Goal: Obtain resource: Download file/media

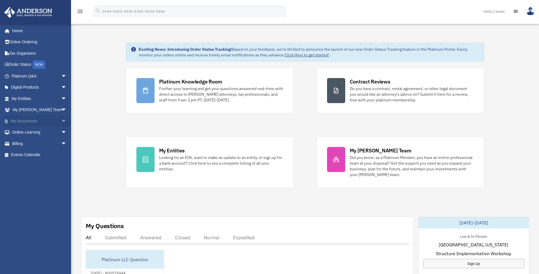
click at [31, 122] on link "My Documents arrow_drop_down" at bounding box center [39, 120] width 71 height 11
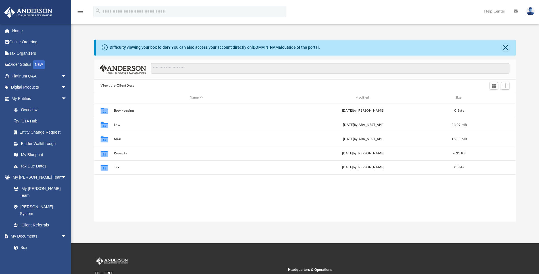
scroll to position [125, 417]
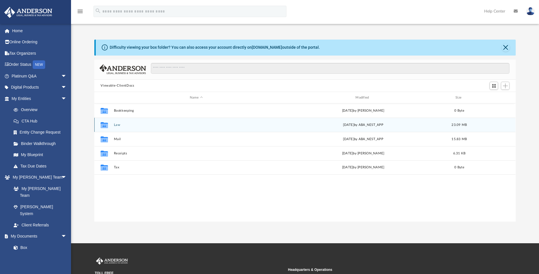
click at [119, 126] on button "Law" at bounding box center [196, 125] width 165 height 4
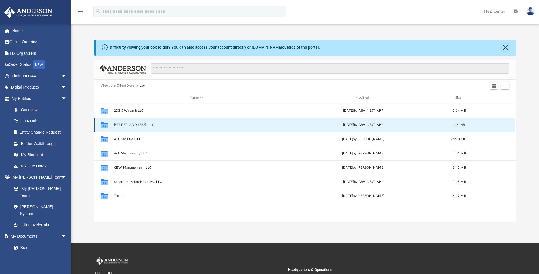
click at [131, 125] on button "[STREET_ADDRESS], LLC" at bounding box center [196, 125] width 165 height 4
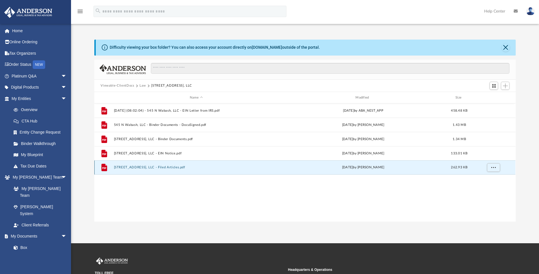
click at [161, 167] on button "[STREET_ADDRESS], LLC - Filed Articles.pdf" at bounding box center [196, 167] width 165 height 4
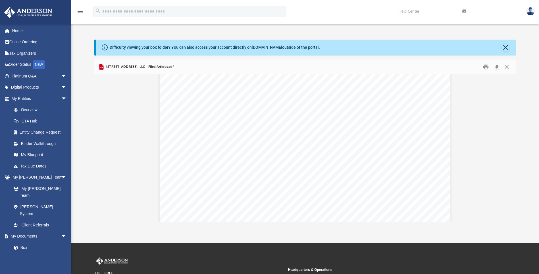
scroll to position [0, 0]
click at [488, 68] on button "Print" at bounding box center [485, 66] width 11 height 9
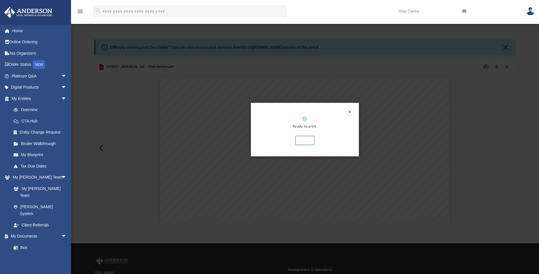
click at [351, 111] on button "Preview" at bounding box center [350, 111] width 7 height 7
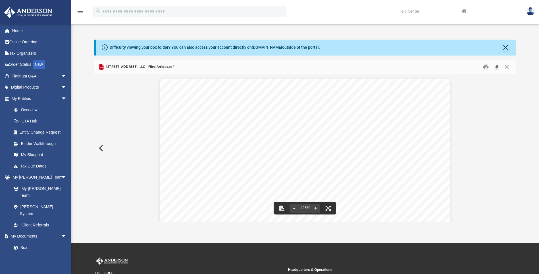
click at [496, 65] on button "Download" at bounding box center [497, 66] width 10 height 9
click at [100, 148] on button "Preview" at bounding box center [100, 148] width 13 height 16
click at [505, 66] on button "Close" at bounding box center [507, 66] width 10 height 9
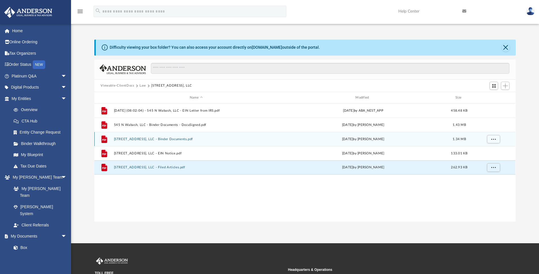
click at [165, 139] on button "[STREET_ADDRESS], LLC - Binder Documents.pdf" at bounding box center [196, 139] width 165 height 4
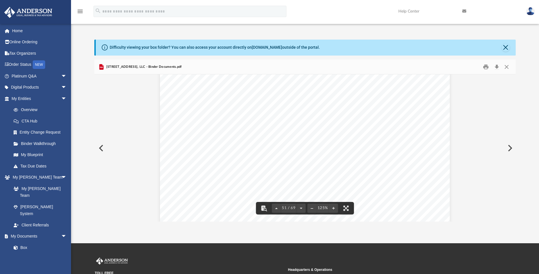
scroll to position [19219, 0]
click at [486, 68] on button "Print" at bounding box center [485, 66] width 11 height 9
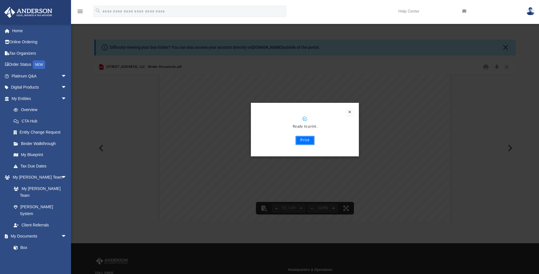
click at [302, 142] on button "Print" at bounding box center [305, 140] width 19 height 9
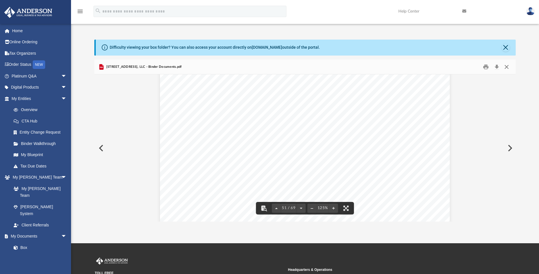
click at [506, 66] on button "Close" at bounding box center [507, 66] width 10 height 9
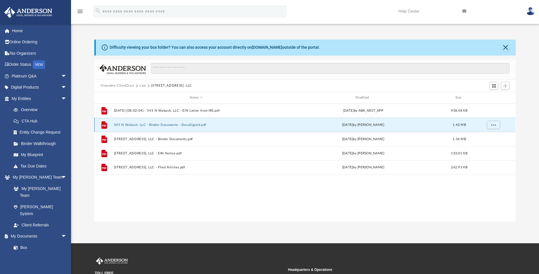
click at [185, 124] on button "545 N Wabash, LLC - Binder Documents - DocuSigned.pdf" at bounding box center [196, 125] width 165 height 4
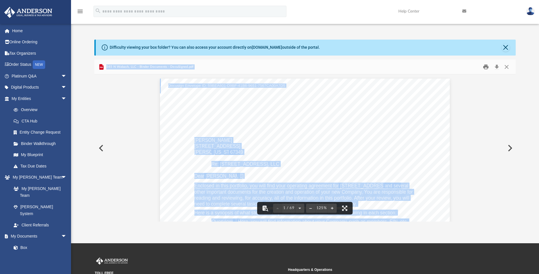
click at [486, 67] on button "Print" at bounding box center [485, 66] width 11 height 9
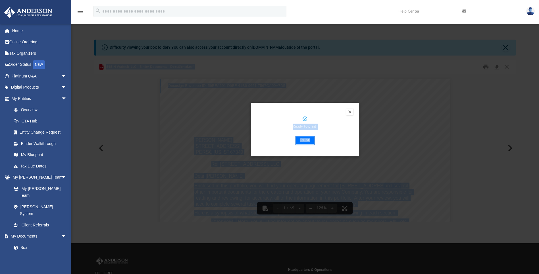
click at [304, 140] on button "Print" at bounding box center [305, 140] width 19 height 9
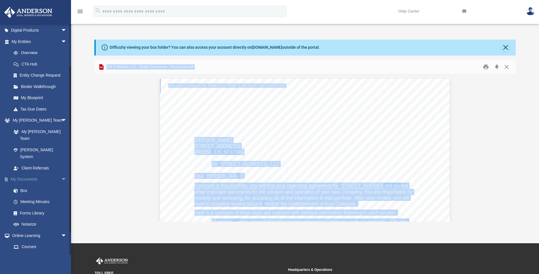
click at [61, 173] on span "arrow_drop_down" at bounding box center [66, 179] width 11 height 12
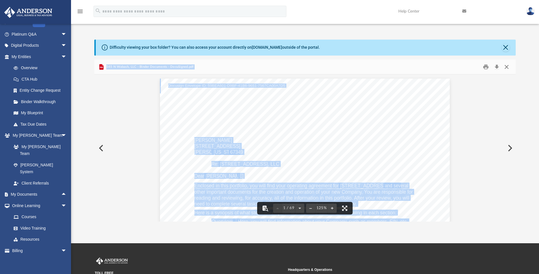
click at [508, 67] on button "Close" at bounding box center [507, 66] width 10 height 9
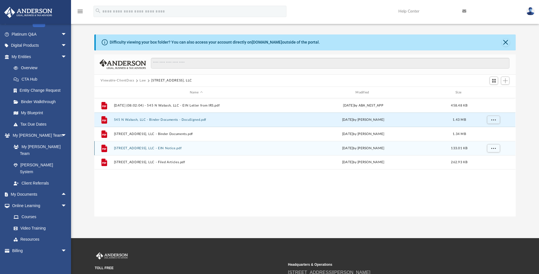
scroll to position [0, 0]
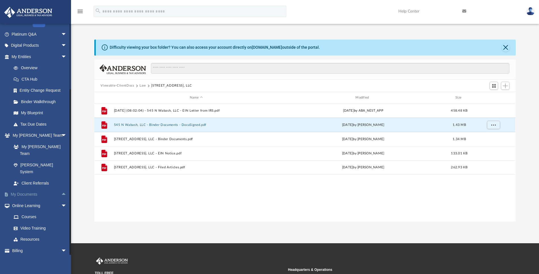
click at [34, 188] on link "My Documents arrow_drop_up" at bounding box center [39, 193] width 71 height 11
click at [125, 85] on button "Viewable-ClientDocs" at bounding box center [118, 85] width 34 height 5
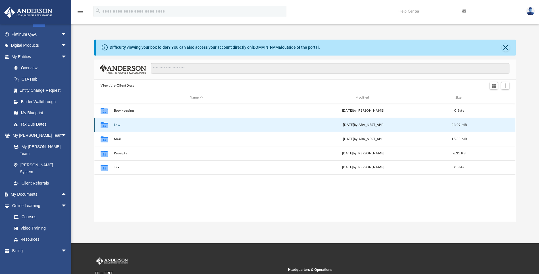
click at [117, 126] on button "Law" at bounding box center [196, 125] width 165 height 4
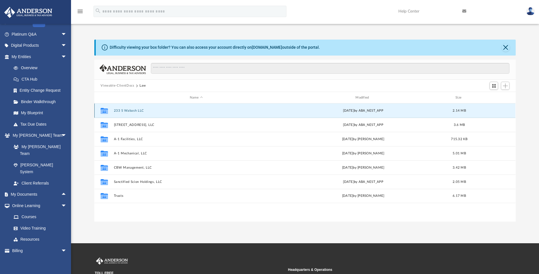
click at [137, 110] on button "233 S Wabash LLC" at bounding box center [196, 111] width 165 height 4
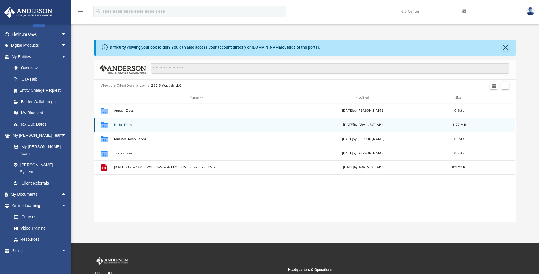
click at [127, 125] on button "Initial Docs" at bounding box center [196, 125] width 165 height 4
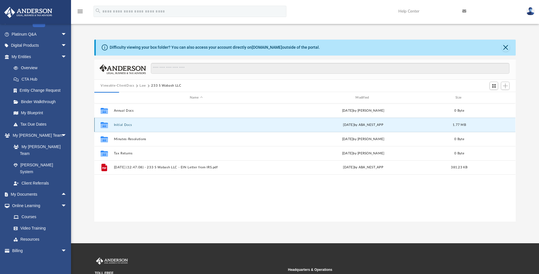
click at [127, 125] on button "Initial Docs" at bounding box center [196, 125] width 165 height 4
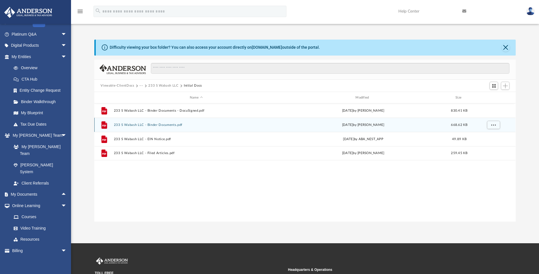
click at [168, 122] on div "File 233 S Wabash LLC - Binder Documents.pdf [DATE] by [PERSON_NAME] 668.62 KB" at bounding box center [304, 124] width 421 height 14
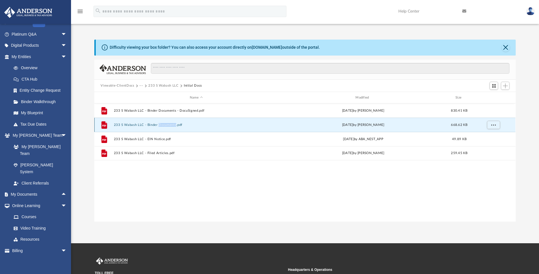
click at [168, 122] on div "File 233 S Wabash LLC - Binder Documents.pdf [DATE] by [PERSON_NAME] 668.62 KB" at bounding box center [304, 124] width 421 height 14
click at [127, 124] on button "233 S Wabash LLC - Binder Documents.pdf" at bounding box center [196, 125] width 165 height 4
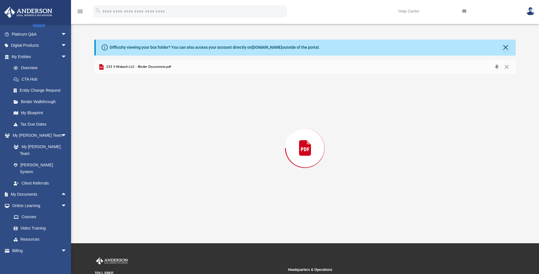
click at [127, 124] on div "Preview" at bounding box center [304, 147] width 421 height 147
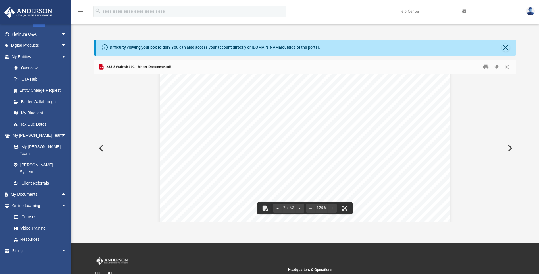
scroll to position [2360, 0]
click at [506, 66] on button "Close" at bounding box center [507, 66] width 10 height 9
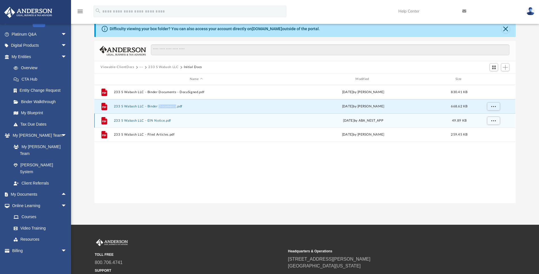
scroll to position [28, 0]
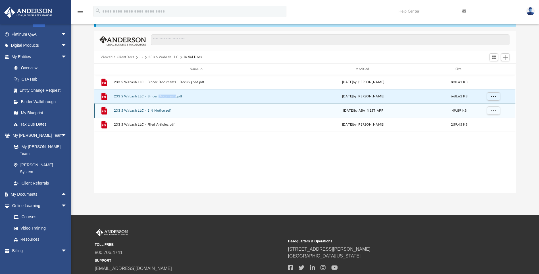
click at [165, 112] on button "233 S Wabash LLC - EIN Notice.pdf" at bounding box center [196, 111] width 165 height 4
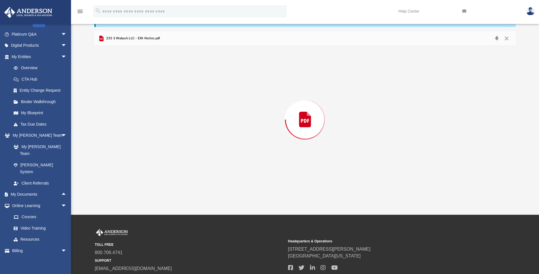
click at [165, 112] on div "Preview" at bounding box center [304, 119] width 421 height 147
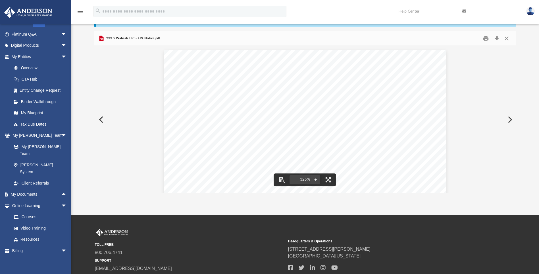
scroll to position [0, 0]
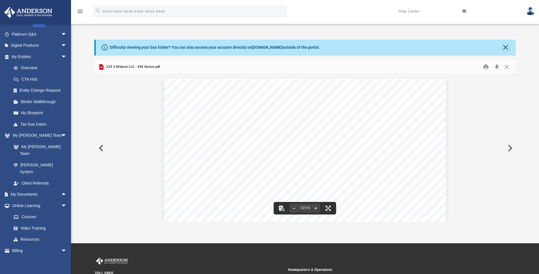
click at [511, 147] on button "Preview" at bounding box center [510, 148] width 13 height 16
click at [507, 67] on button "Close" at bounding box center [507, 66] width 10 height 9
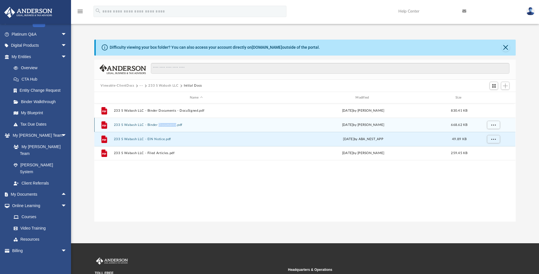
click at [154, 124] on button "233 S Wabash LLC - Binder Documents.pdf" at bounding box center [196, 125] width 165 height 4
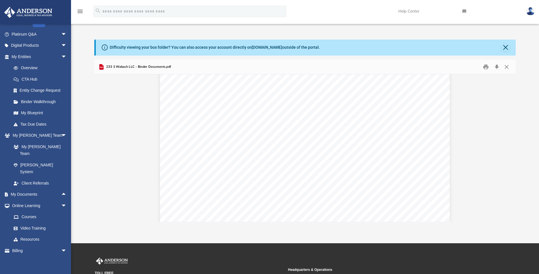
scroll to position [455, 0]
